Goal: Task Accomplishment & Management: Use online tool/utility

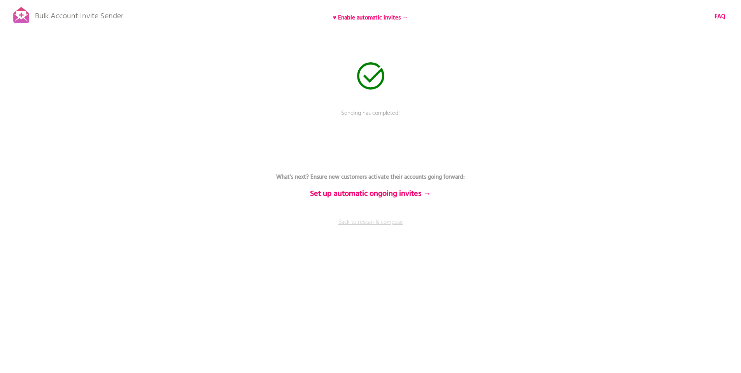
click at [366, 222] on link "Back to rescan & compose" at bounding box center [370, 227] width 233 height 19
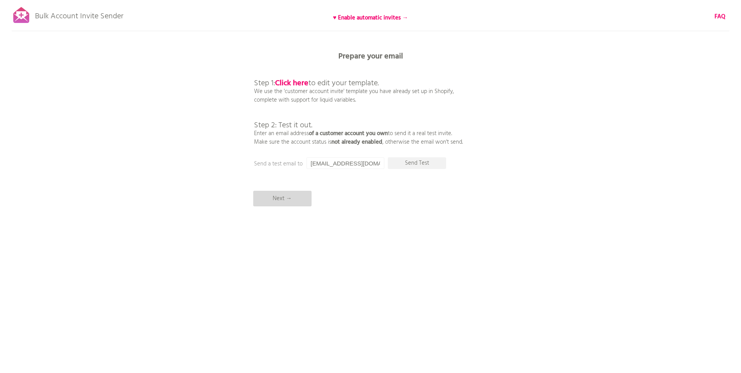
click at [305, 201] on p "Next →" at bounding box center [282, 199] width 58 height 16
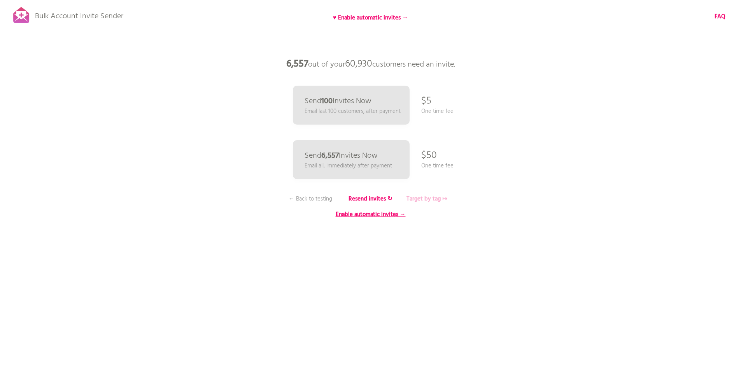
click at [433, 197] on b "Target by tag ↦" at bounding box center [427, 198] width 41 height 9
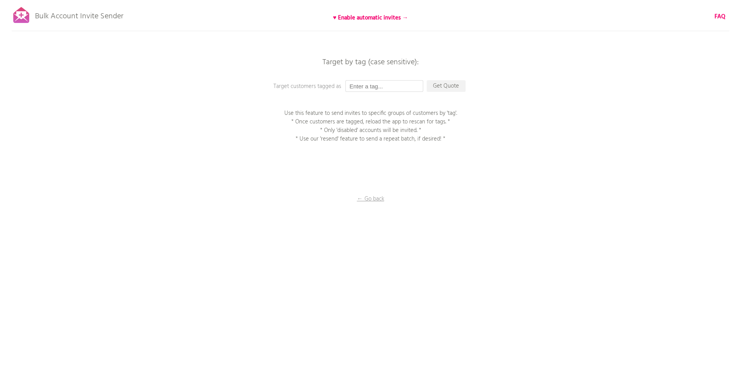
click at [388, 85] on input "text" at bounding box center [385, 86] width 78 height 12
type input "P1EE"
click at [453, 82] on p "Get Quote" at bounding box center [446, 86] width 39 height 12
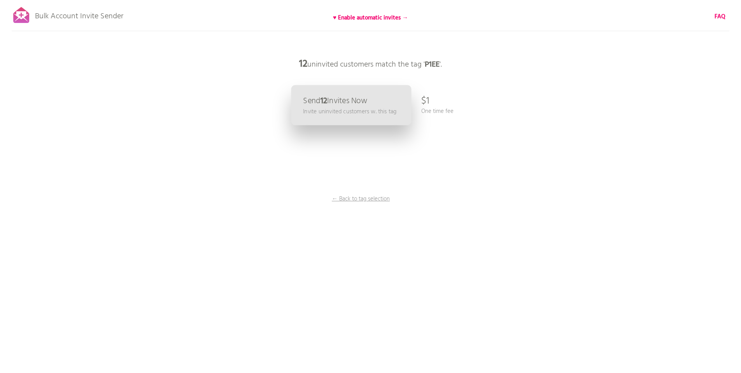
click at [363, 111] on p "Invite uninvited customers w. this tag" at bounding box center [349, 111] width 93 height 9
